Goal: Navigation & Orientation: Find specific page/section

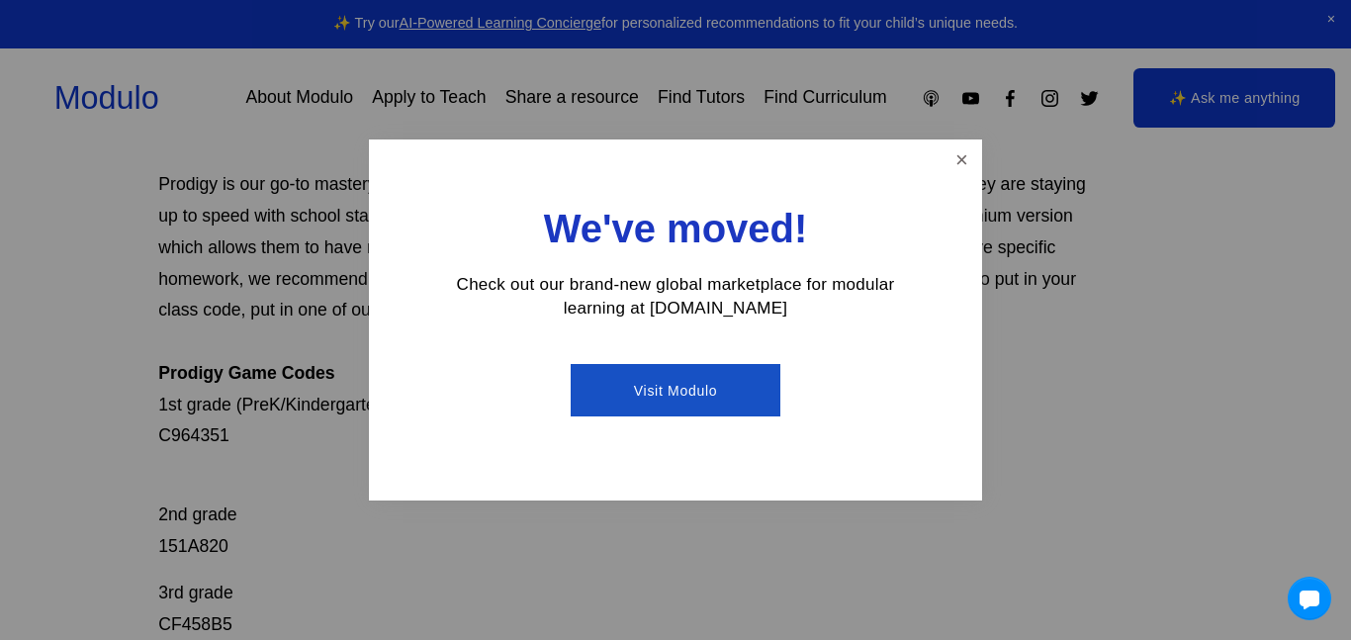
scroll to position [239, 0]
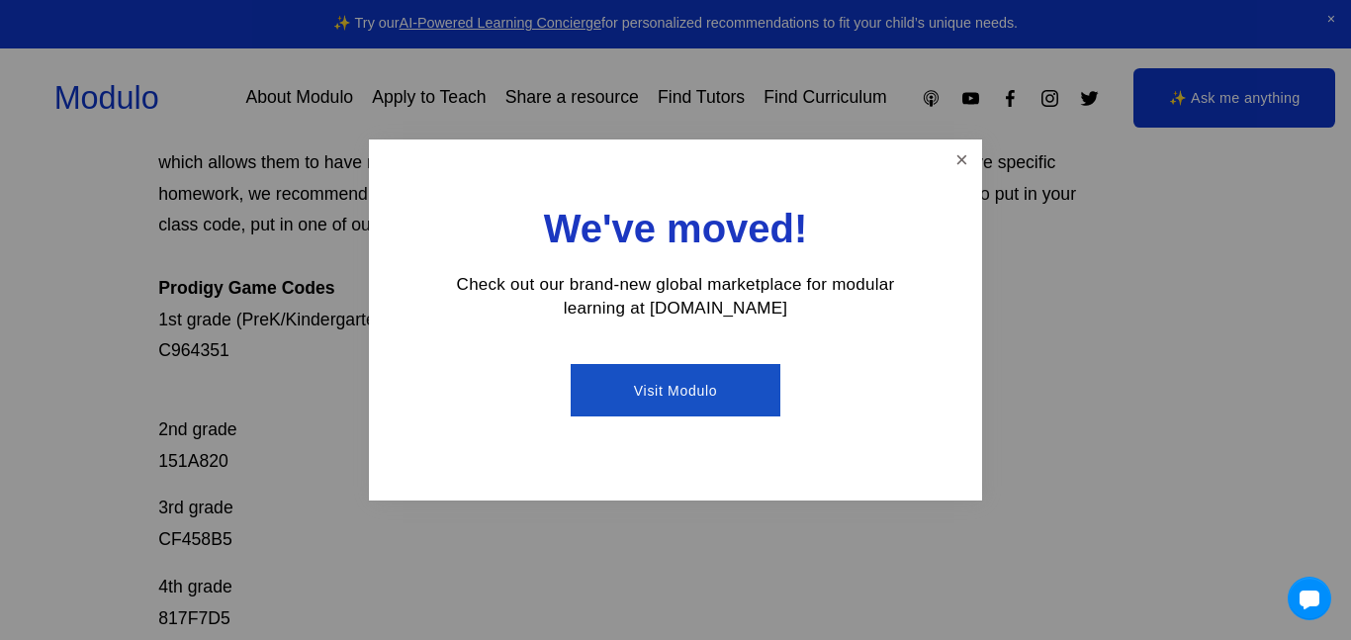
click at [939, 157] on div "We've moved! Check out our brand-new global marketplace for modular learning at…" at bounding box center [675, 319] width 613 height 361
click at [950, 160] on link "Close" at bounding box center [961, 159] width 35 height 35
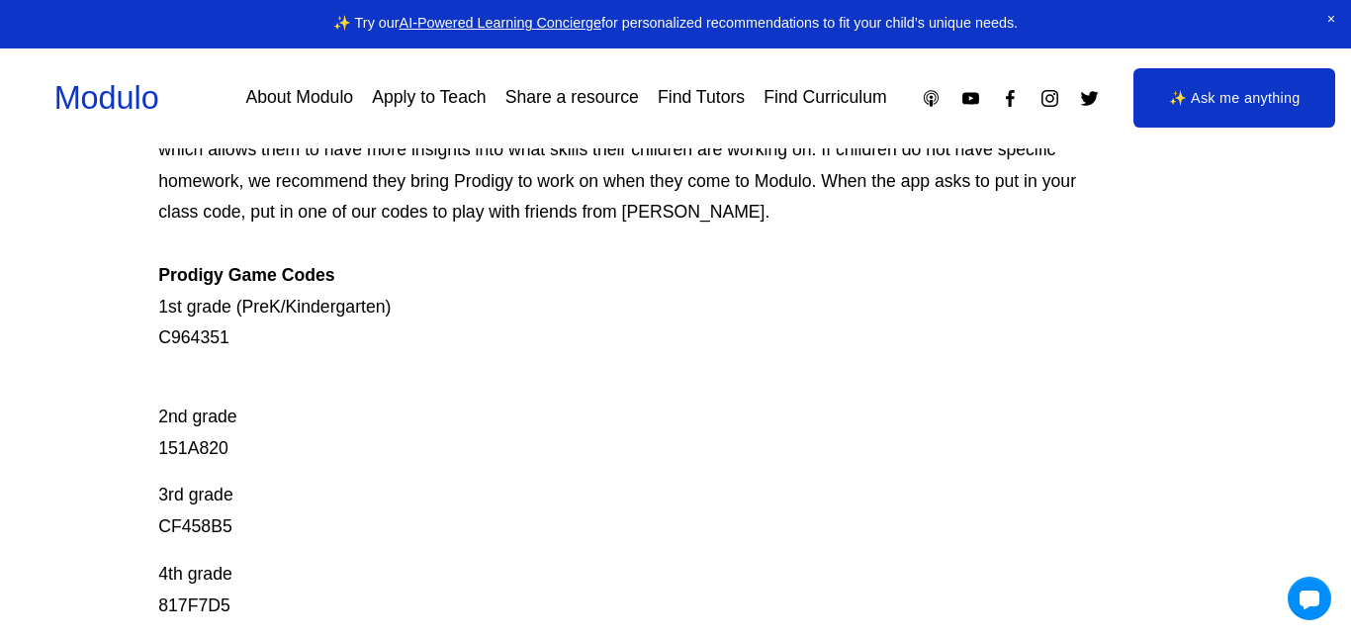
scroll to position [0, 0]
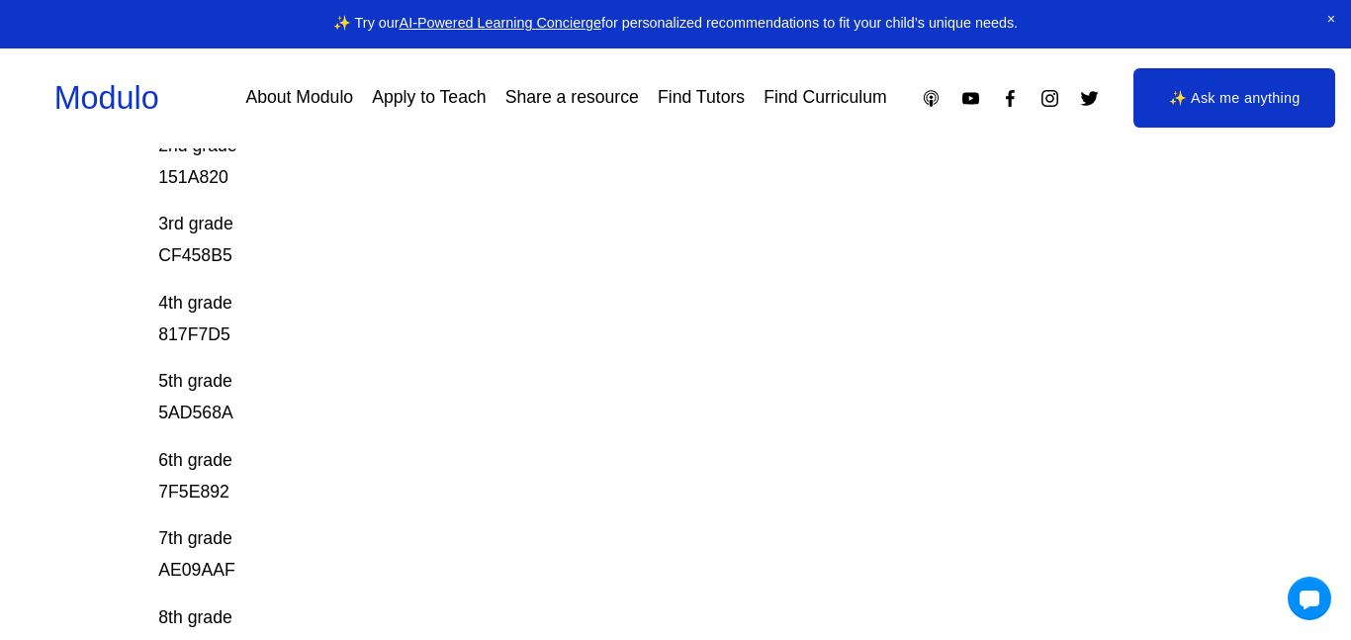
scroll to position [514, 0]
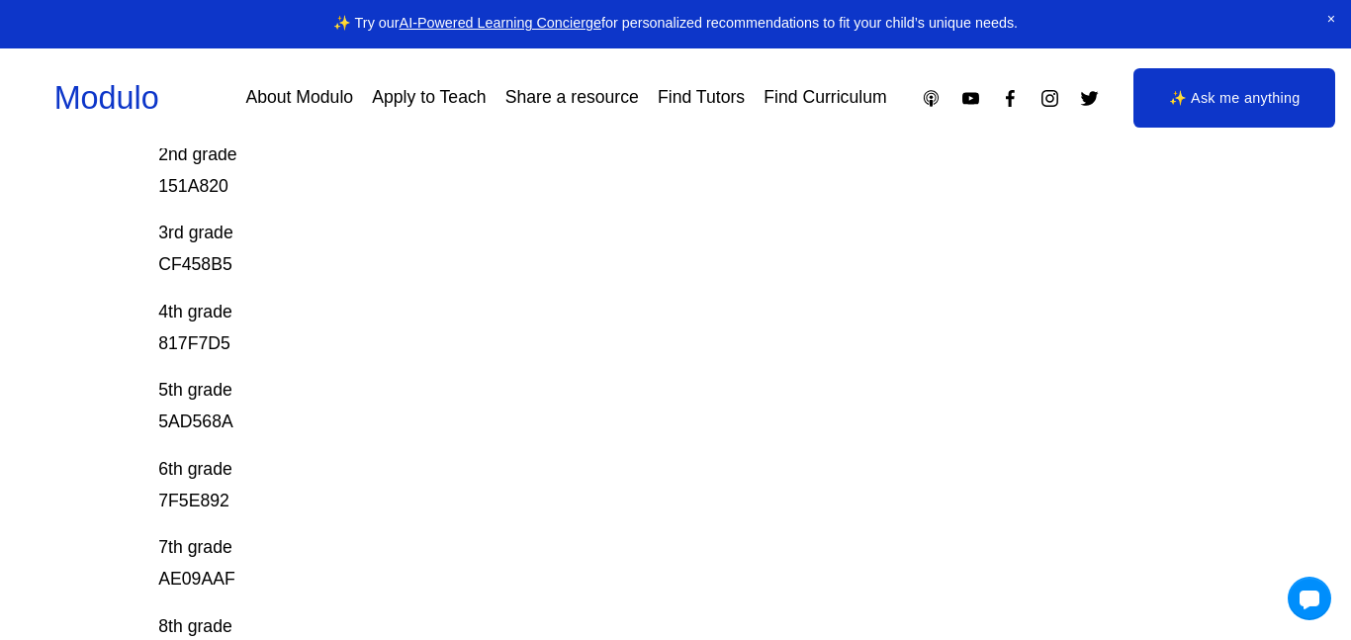
click at [1330, 30] on span "Close Announcement" at bounding box center [1331, 20] width 40 height 40
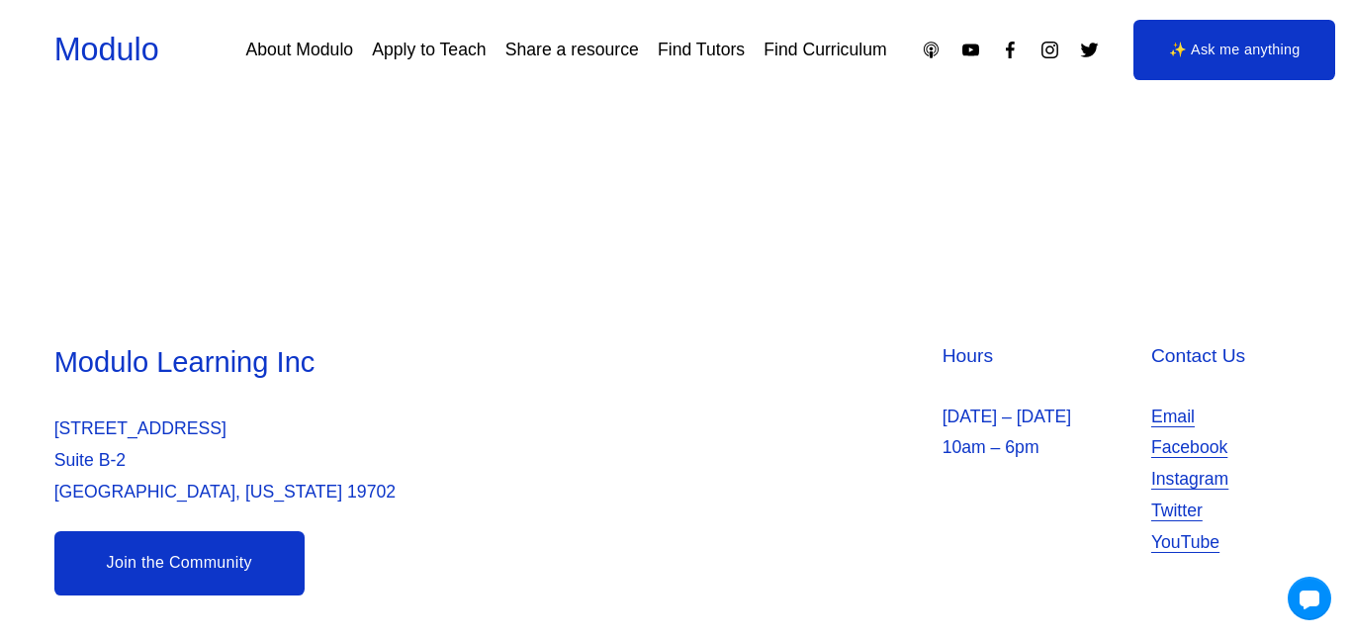
scroll to position [0, 0]
